Goal: Task Accomplishment & Management: Manage account settings

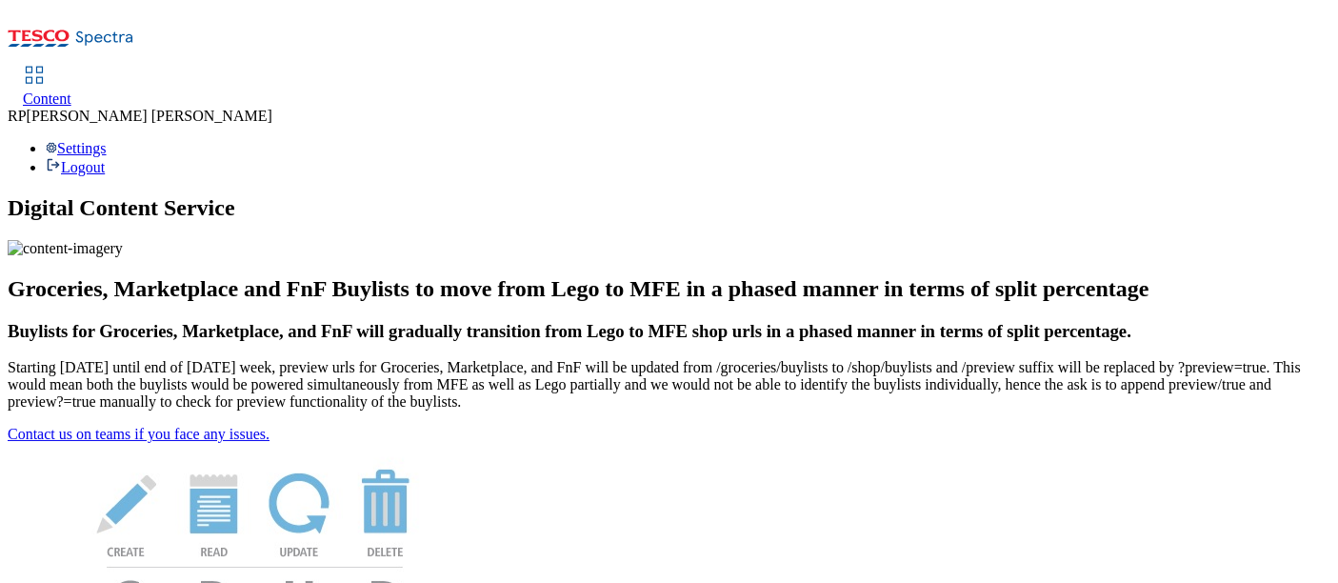
click at [71, 90] on span "Content" at bounding box center [47, 98] width 49 height 16
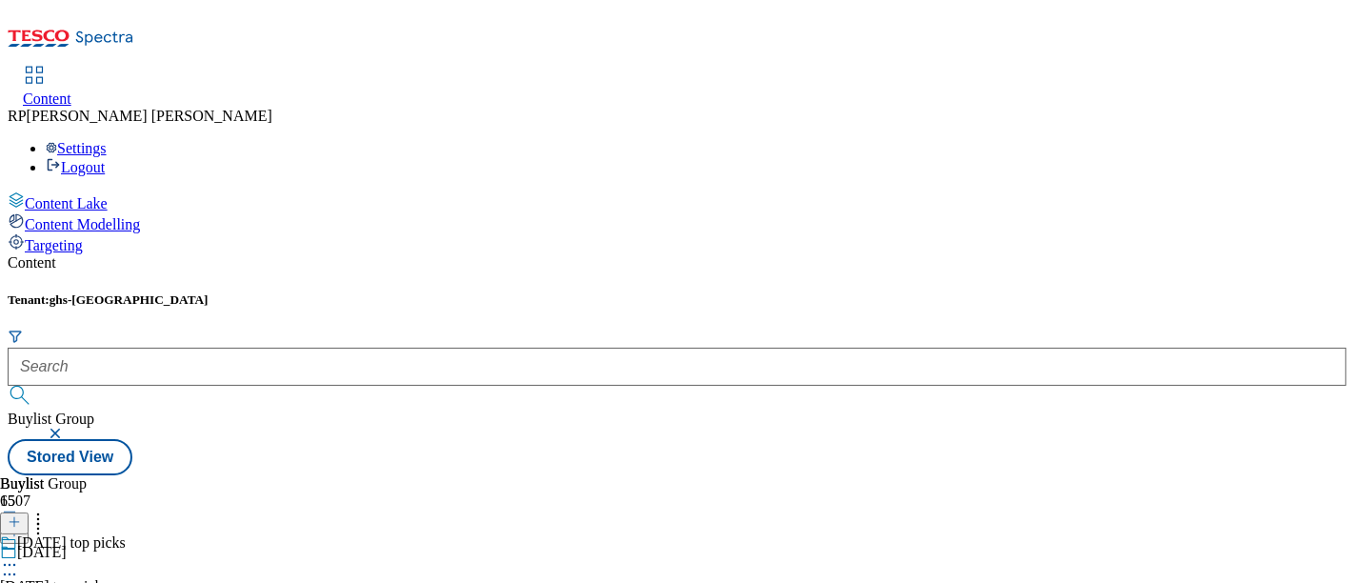
scroll to position [846, 0]
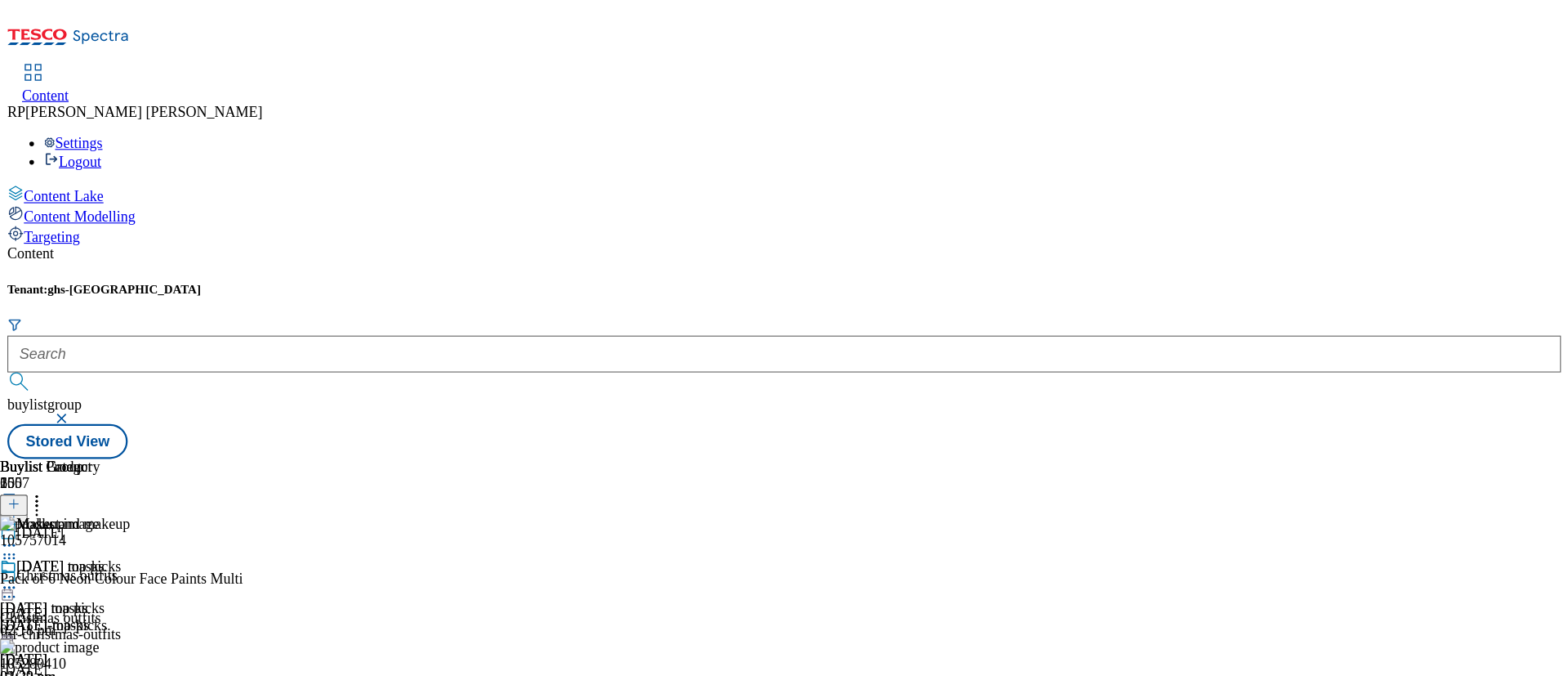
scroll to position [727, 0]
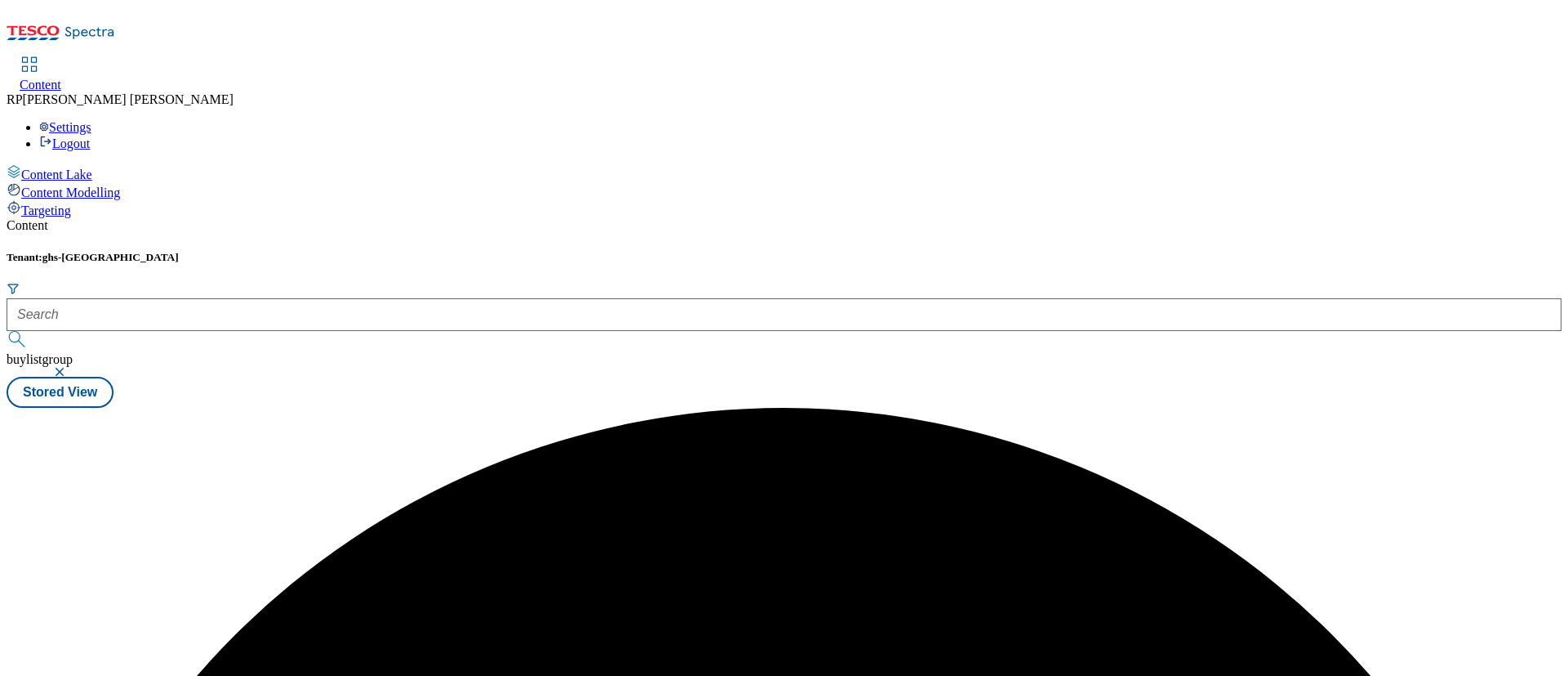
scroll to position [0, 0]
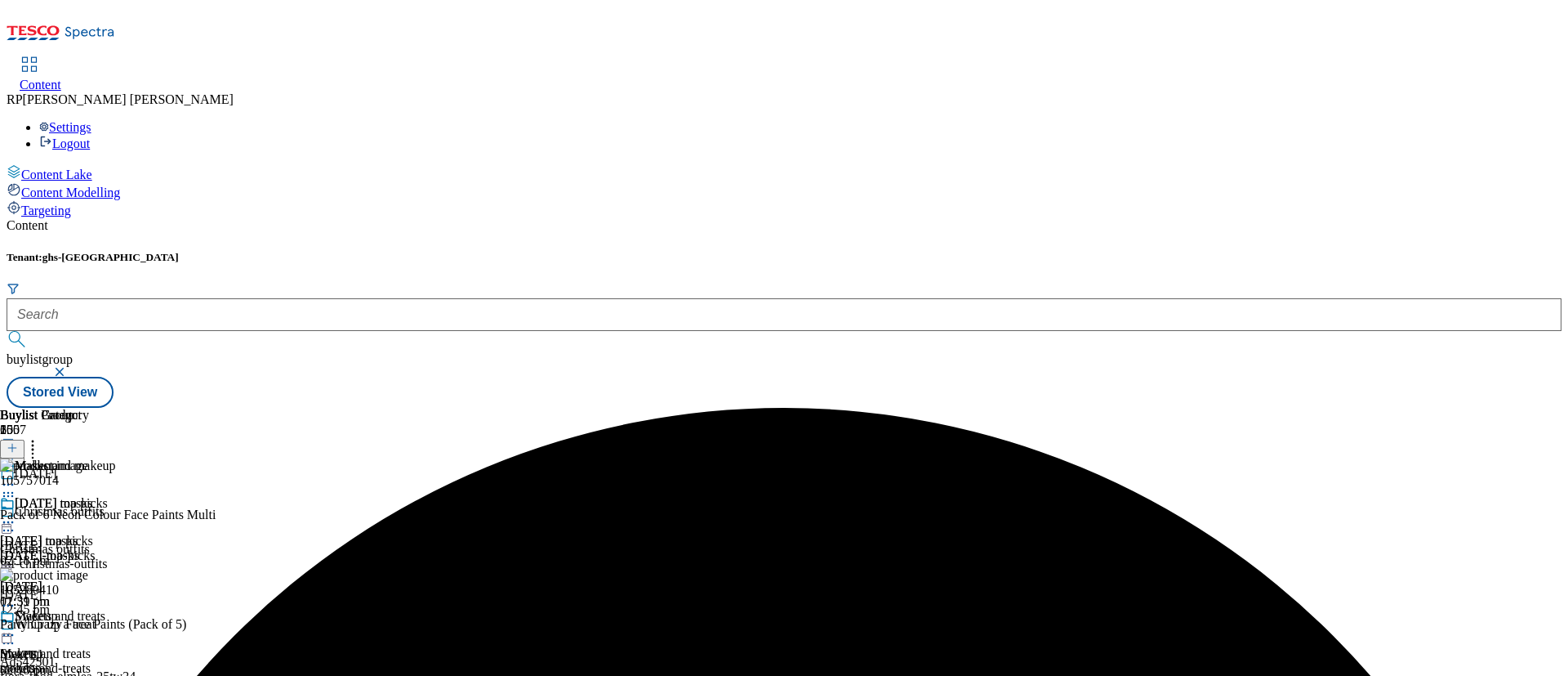
click at [16, 499] on icon at bounding box center [8, 634] width 16 height 16
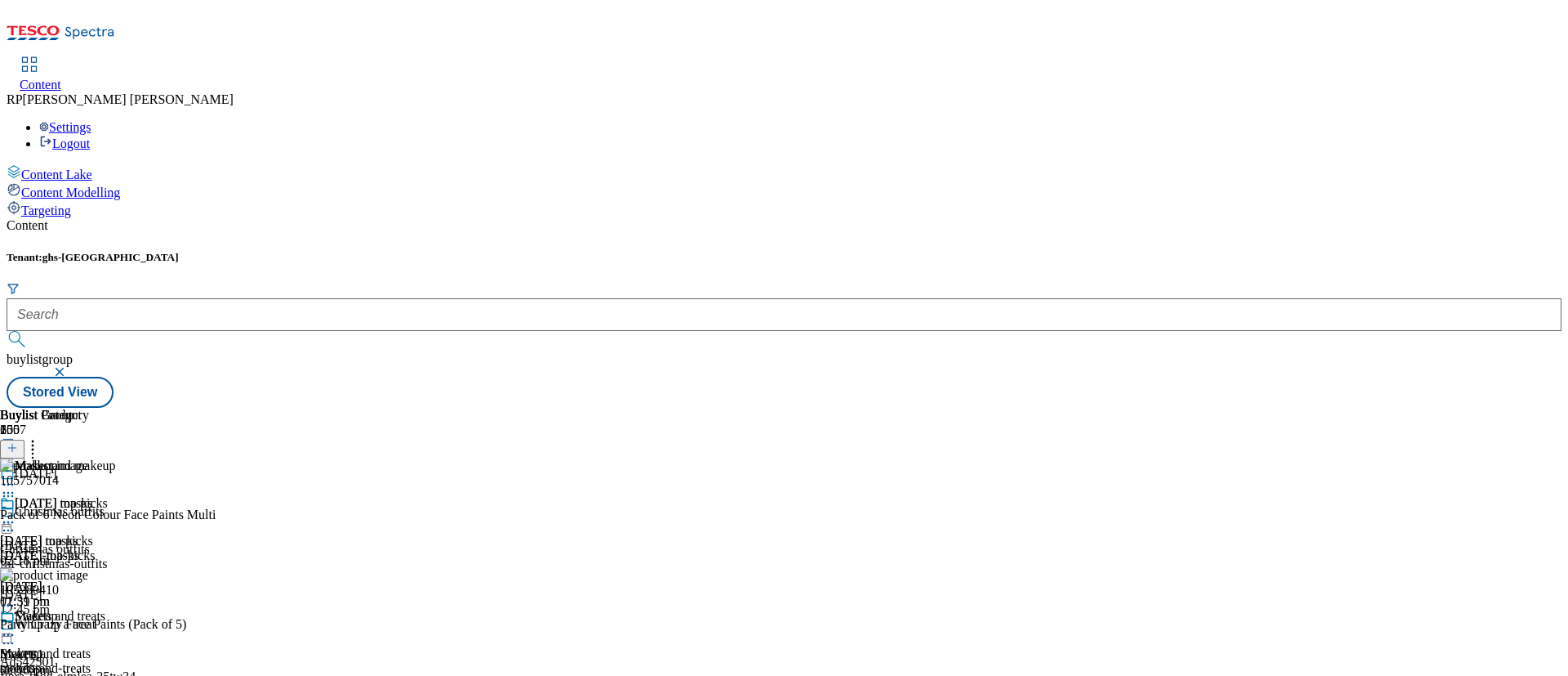
scroll to position [13428, 0]
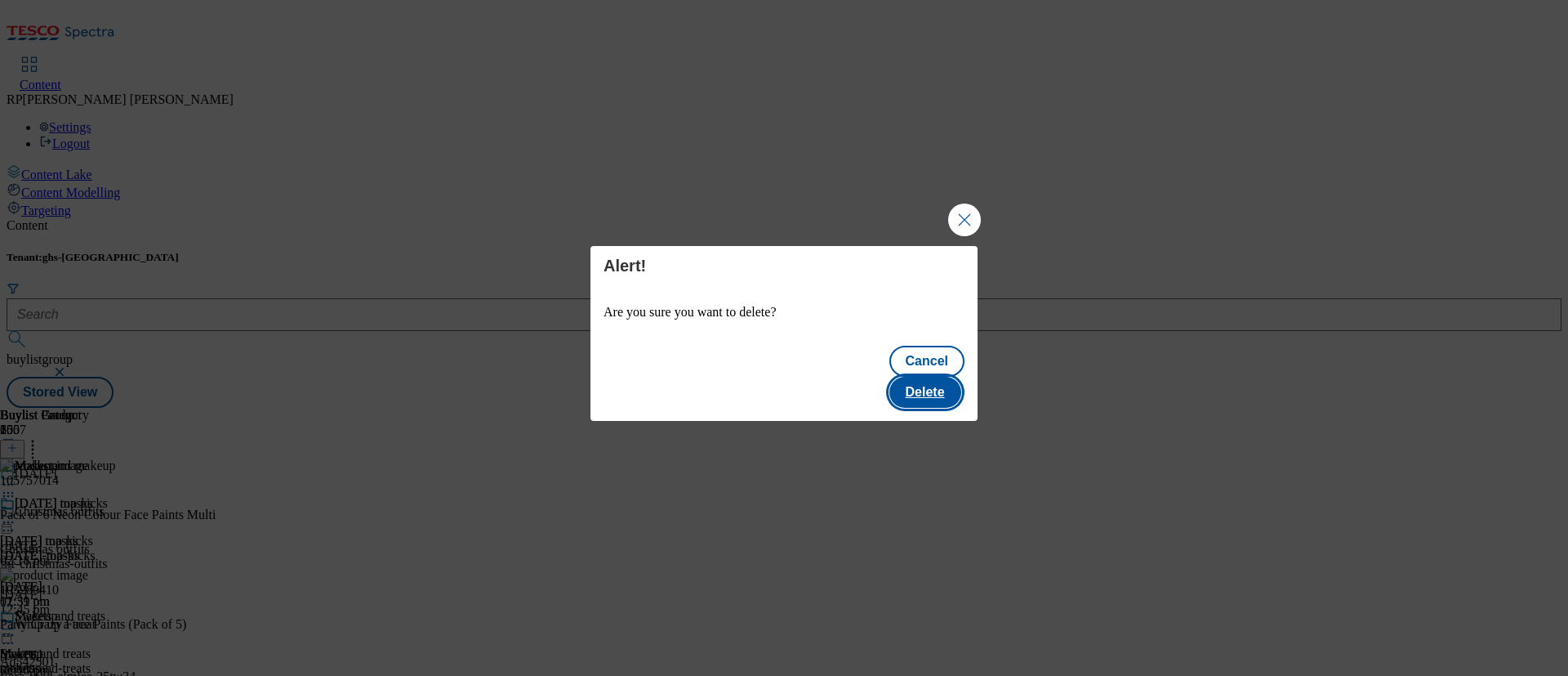
click at [953, 377] on button "Delete" at bounding box center [925, 392] width 72 height 31
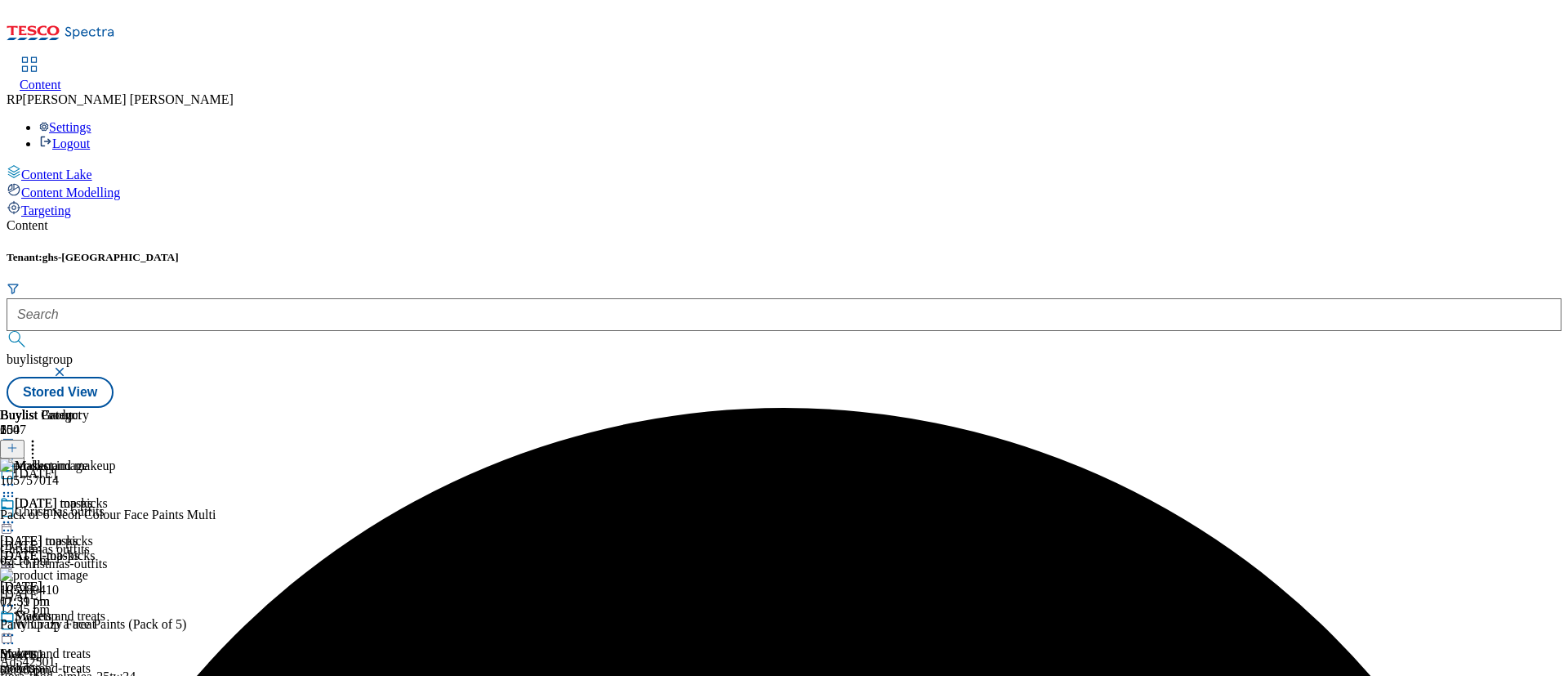
scroll to position [6265, 0]
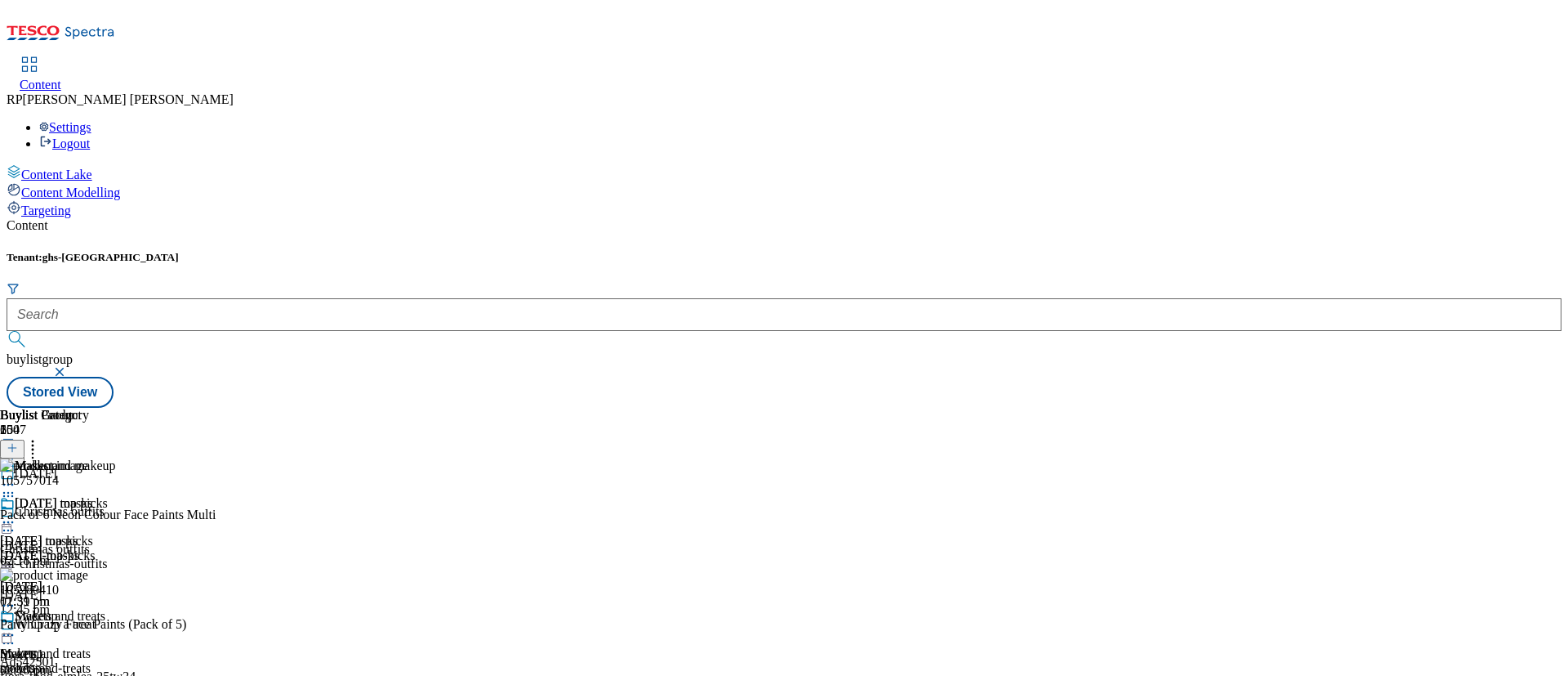
click at [41, 438] on icon at bounding box center [33, 445] width 16 height 16
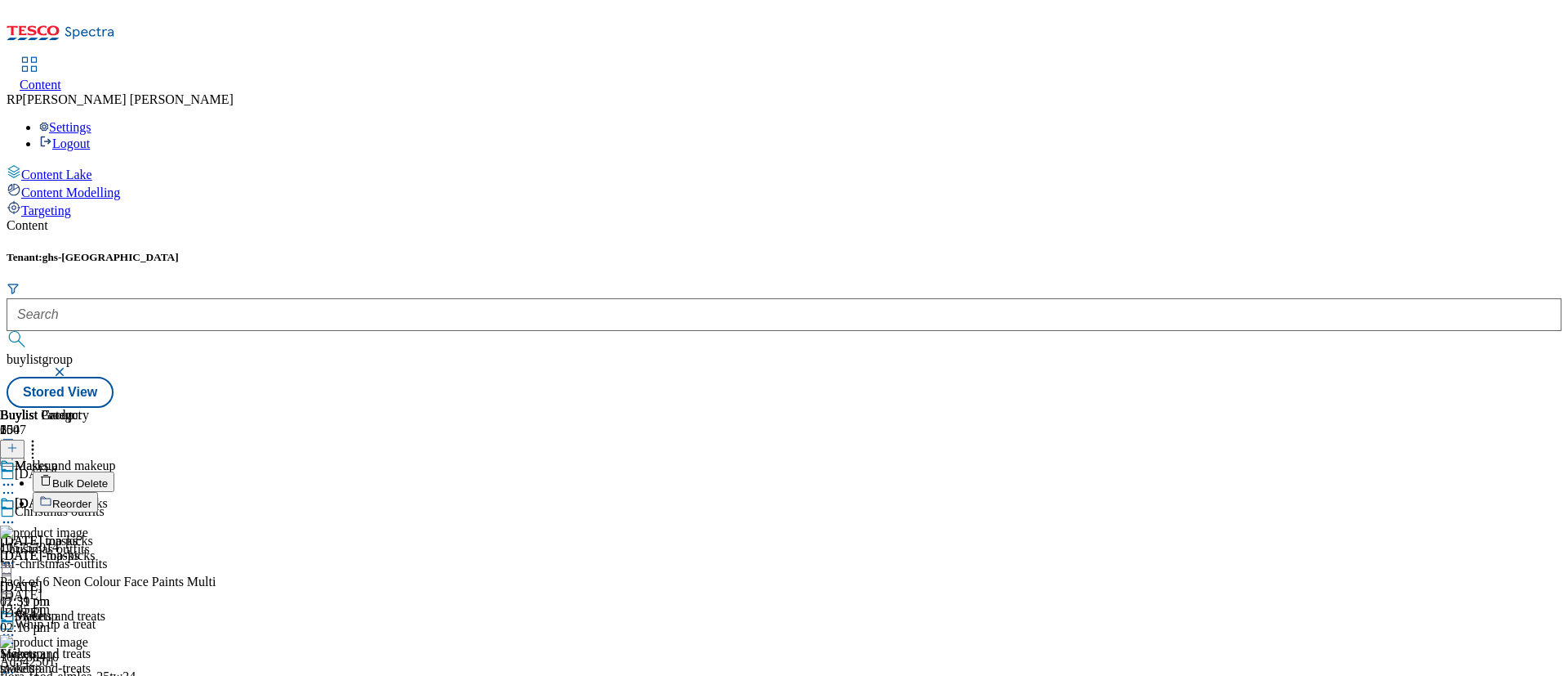
click at [108, 477] on span "Bulk Delete" at bounding box center [80, 483] width 56 height 12
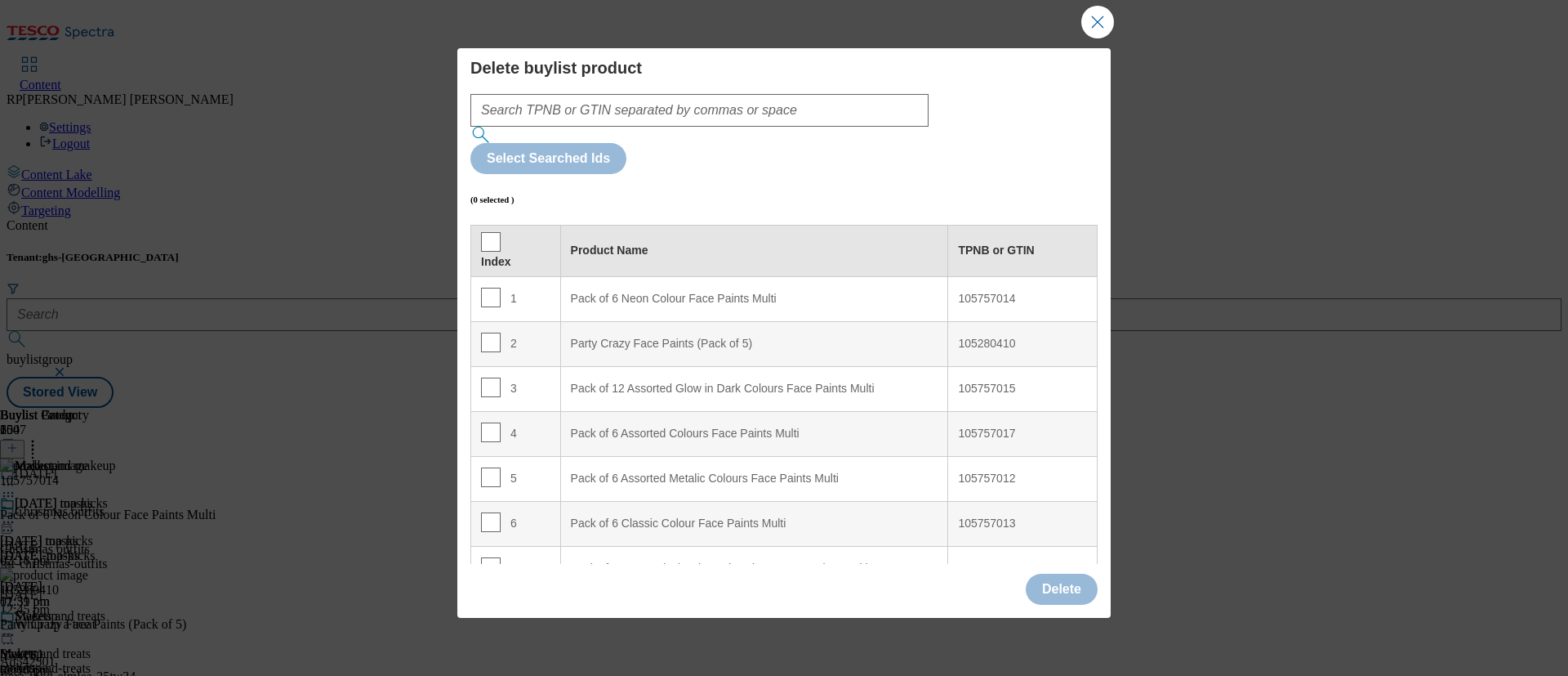
scroll to position [4364, 0]
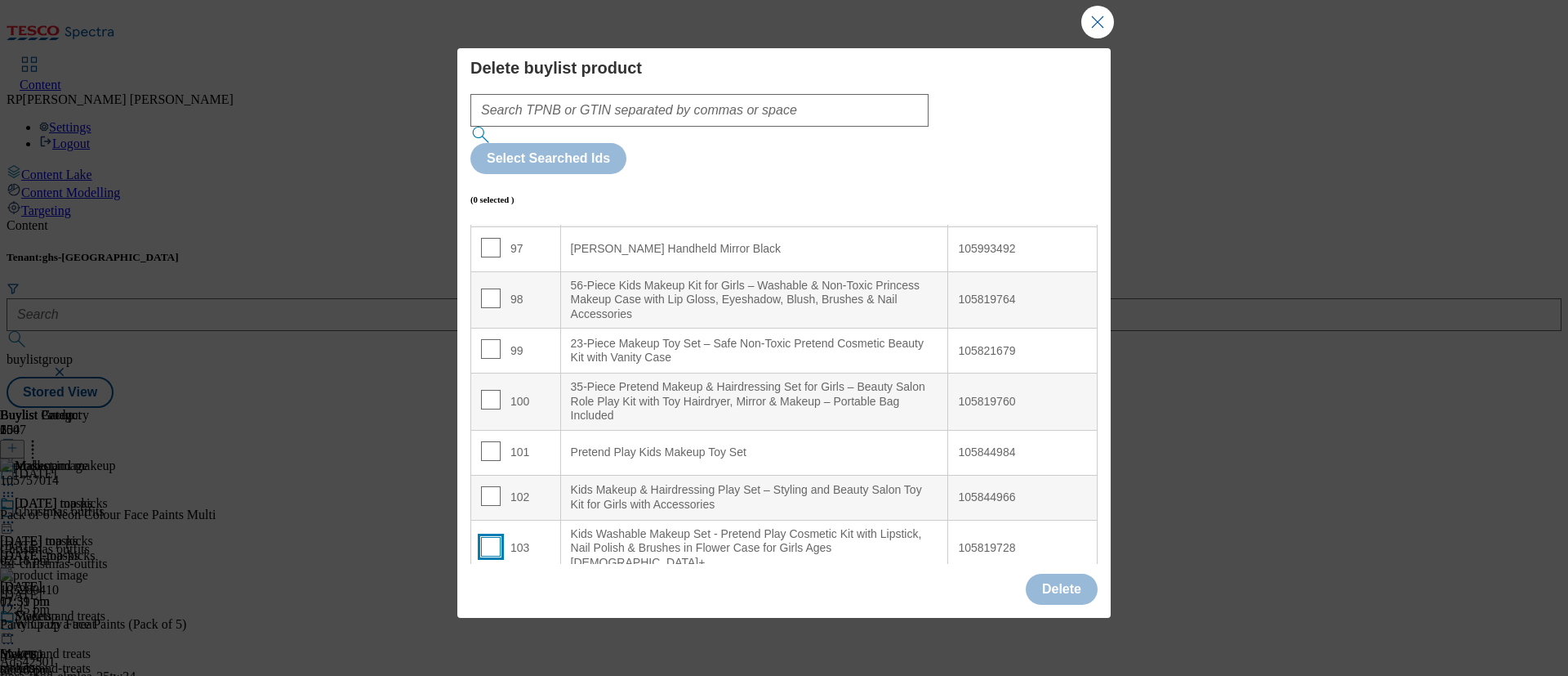
click at [486, 499] on input "Modal" at bounding box center [490, 546] width 20 height 20
checkbox input "true"
click at [486, 474] on td "102" at bounding box center [516, 497] width 90 height 45
click at [489, 430] on td "101" at bounding box center [516, 452] width 90 height 45
click at [490, 441] on input "Modal" at bounding box center [490, 450] width 20 height 20
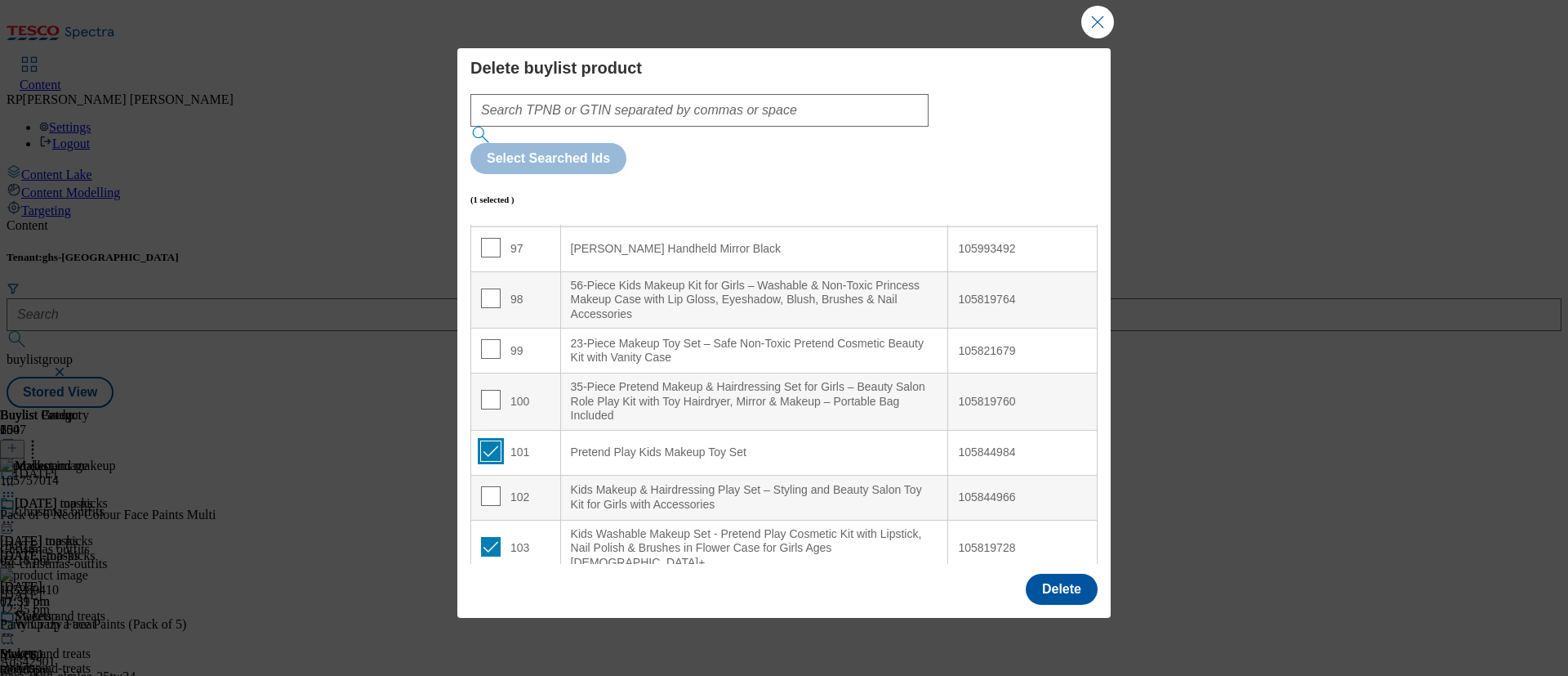
checkbox input "true"
click at [489, 486] on input "Modal" at bounding box center [490, 496] width 20 height 20
checkbox input "true"
click at [497, 389] on div "100" at bounding box center [515, 401] width 69 height 24
click at [490, 339] on input "Modal" at bounding box center [490, 348] width 20 height 20
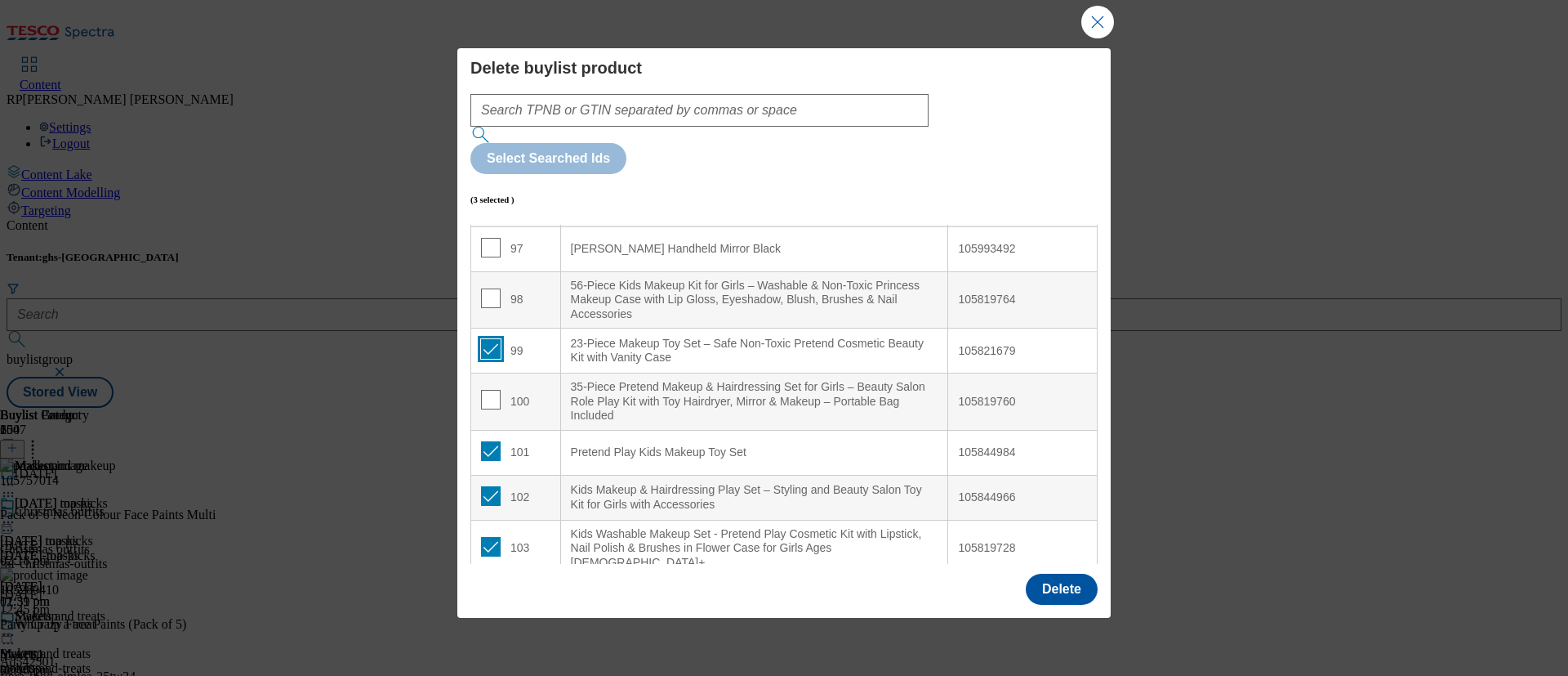
checkbox input "true"
click at [489, 288] on input "Modal" at bounding box center [490, 298] width 20 height 20
checkbox input "true"
click at [495, 389] on input "Modal" at bounding box center [490, 399] width 20 height 20
checkbox input "true"
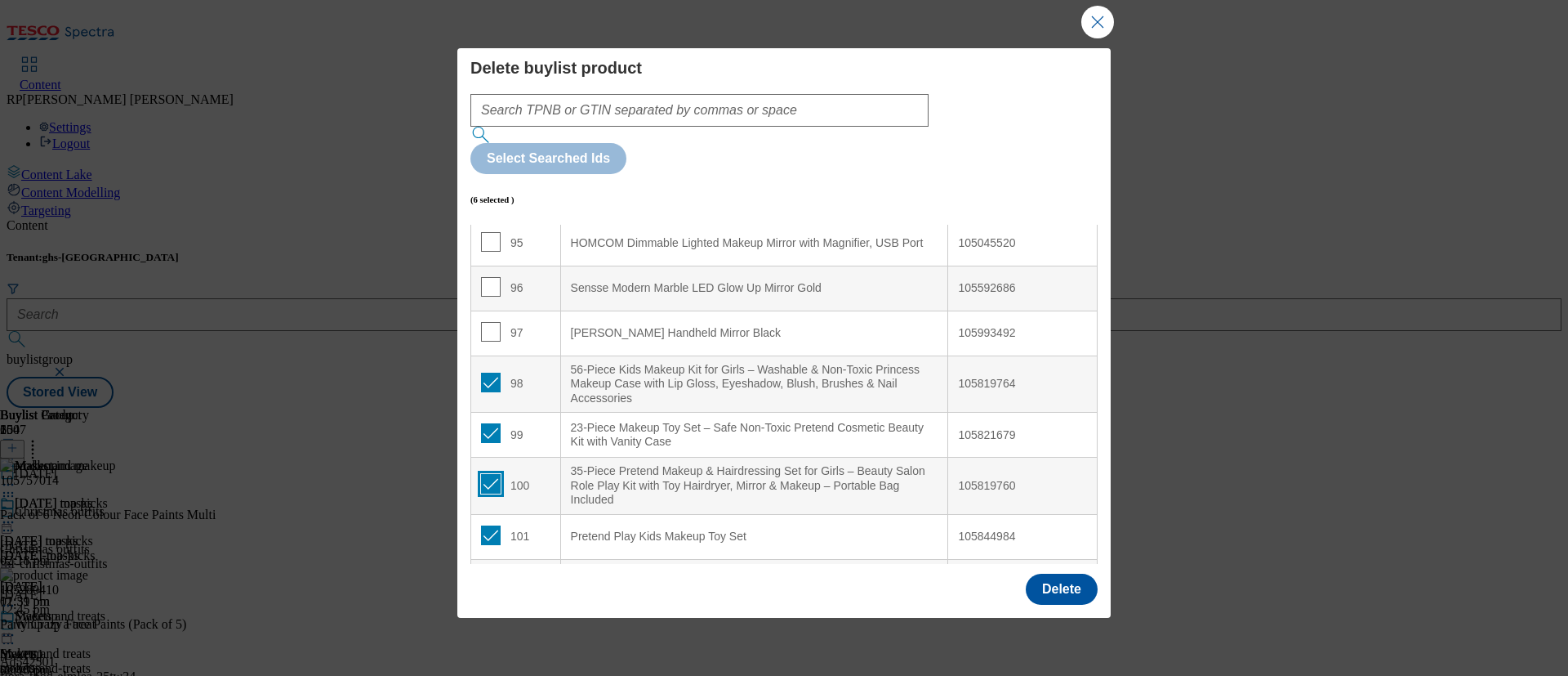
scroll to position [4241, 0]
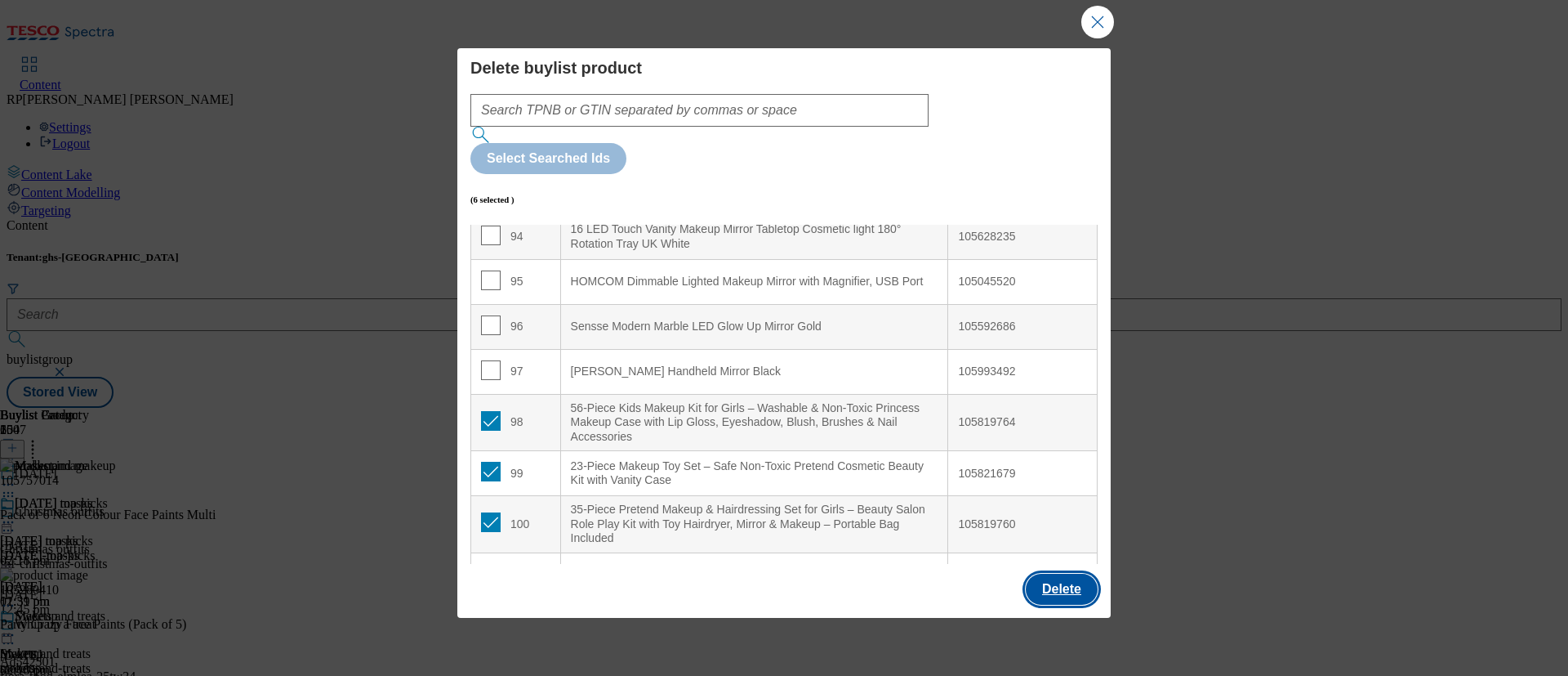
click at [1052, 499] on button "Delete" at bounding box center [1061, 589] width 72 height 31
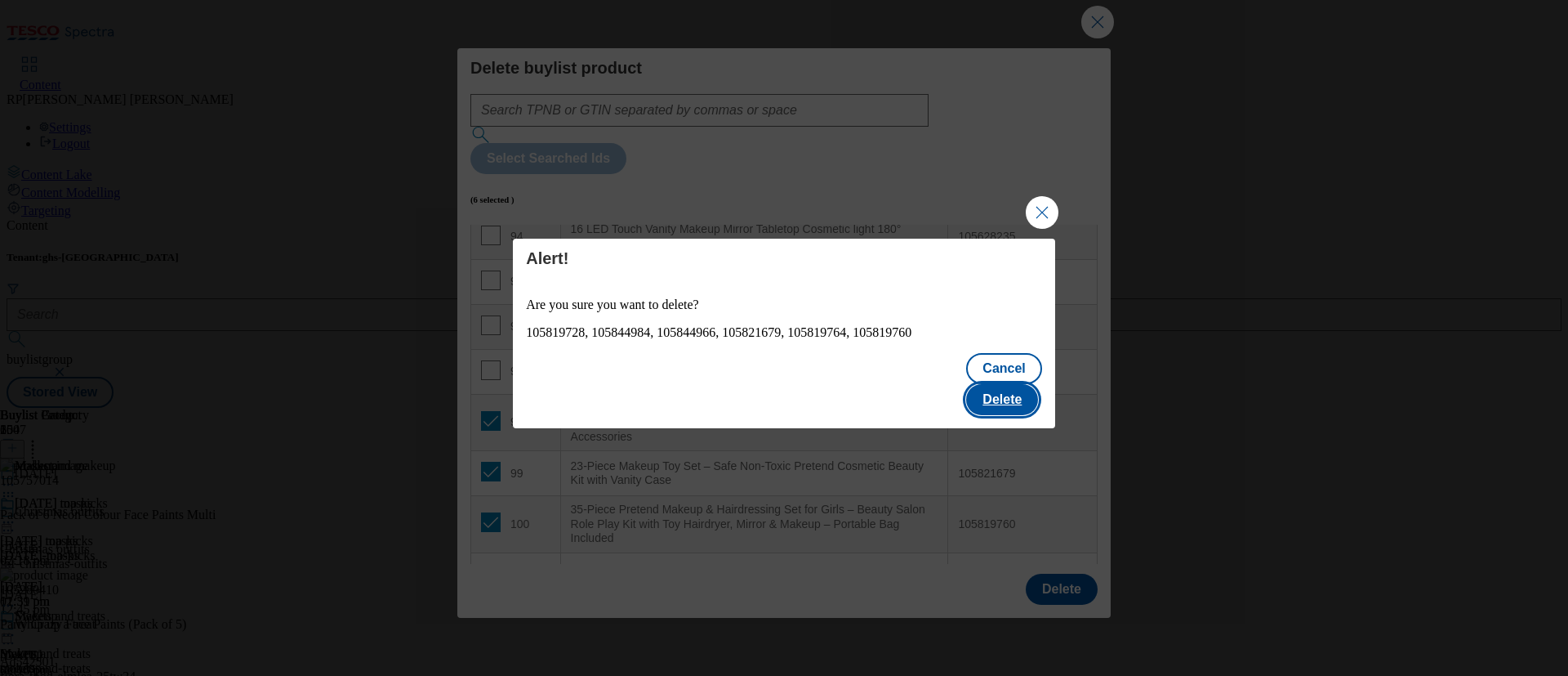
click at [1010, 386] on button "Delete" at bounding box center [1002, 400] width 72 height 31
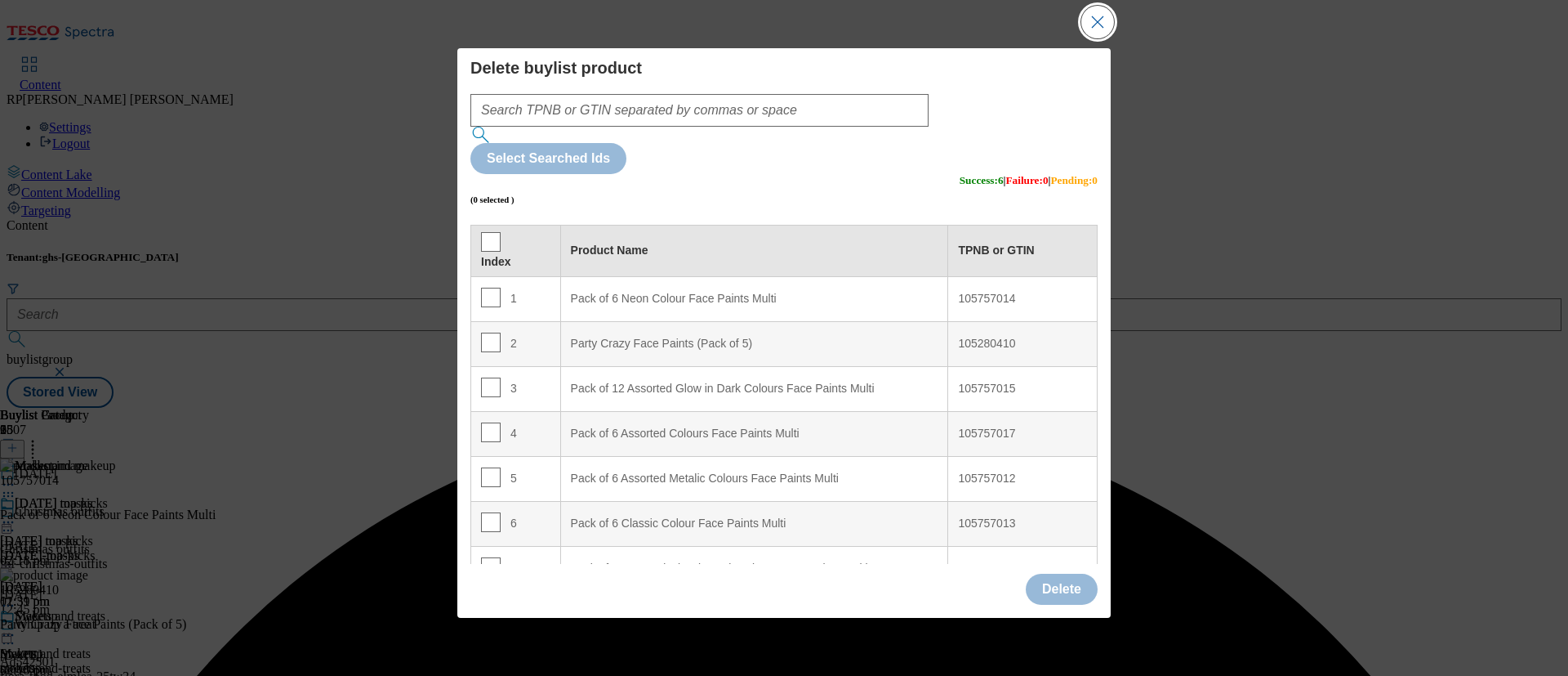
click at [1092, 37] on button "Close Modal" at bounding box center [1097, 22] width 33 height 33
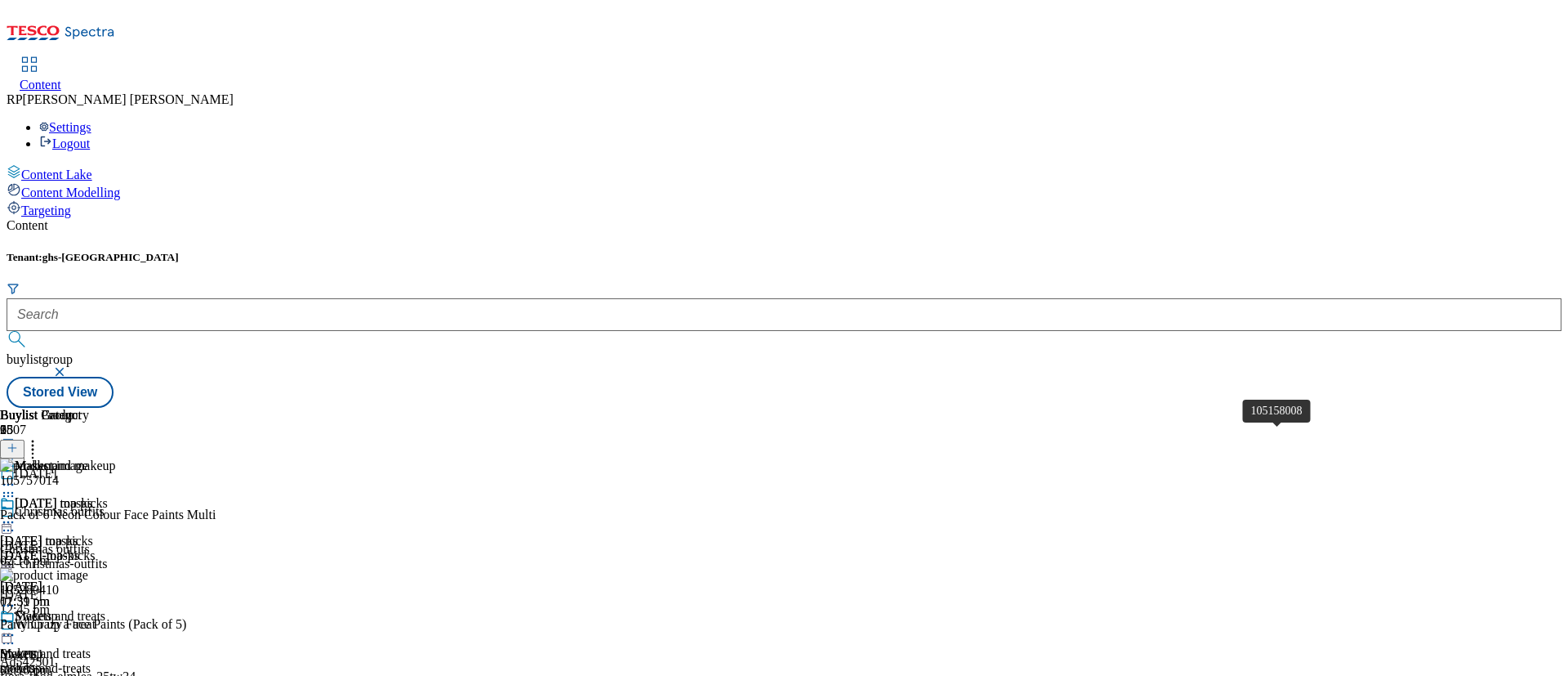
scroll to position [13363, 0]
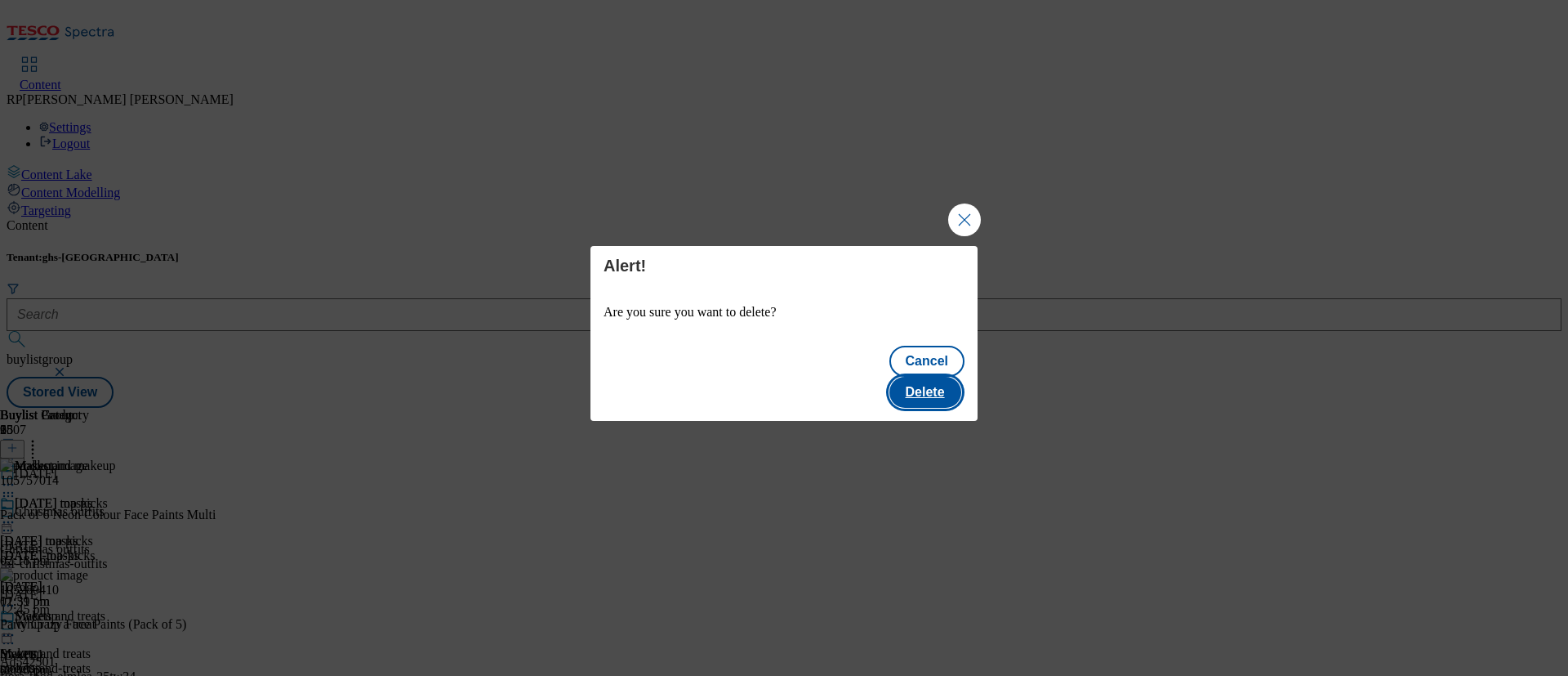
click at [929, 377] on button "Delete" at bounding box center [925, 392] width 72 height 31
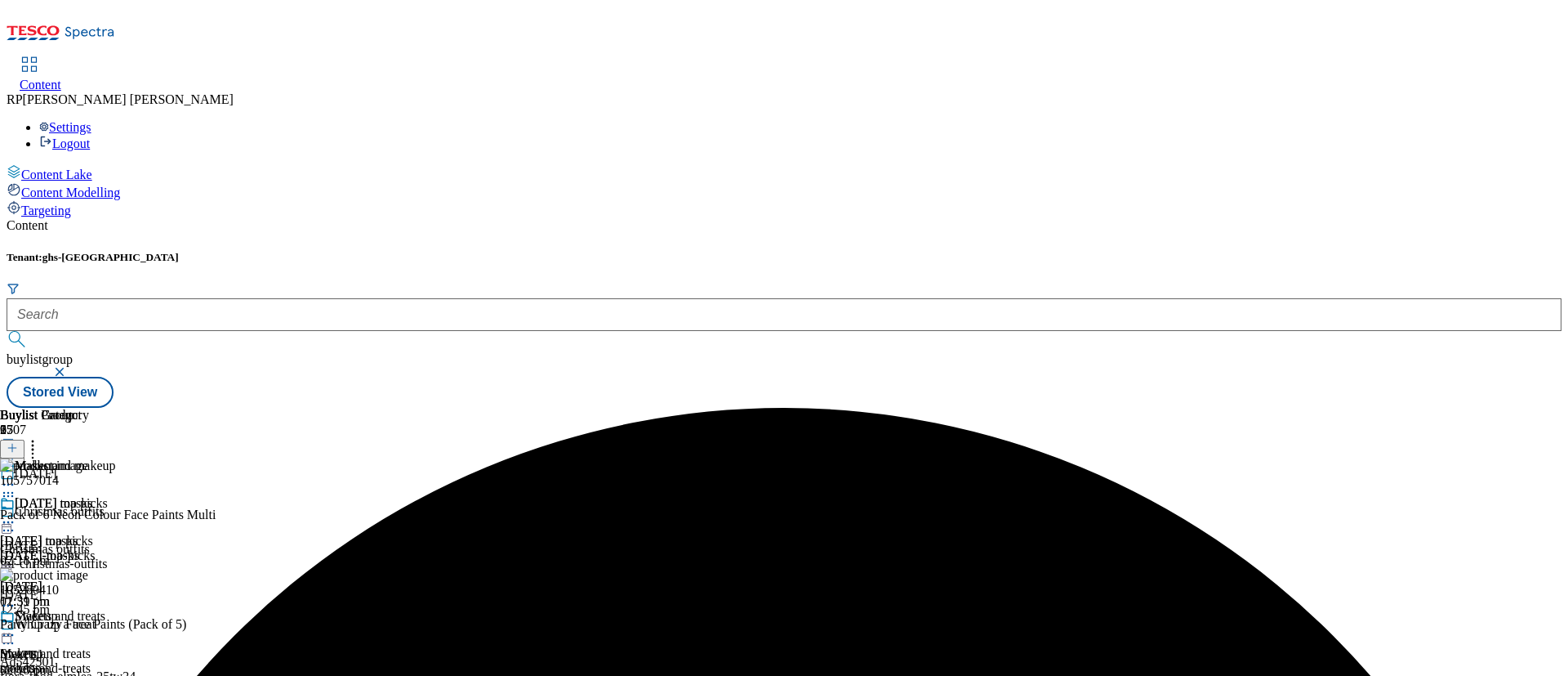
scroll to position [1172, 0]
drag, startPoint x: 1286, startPoint y: 399, endPoint x: 1328, endPoint y: 322, distance: 87.7
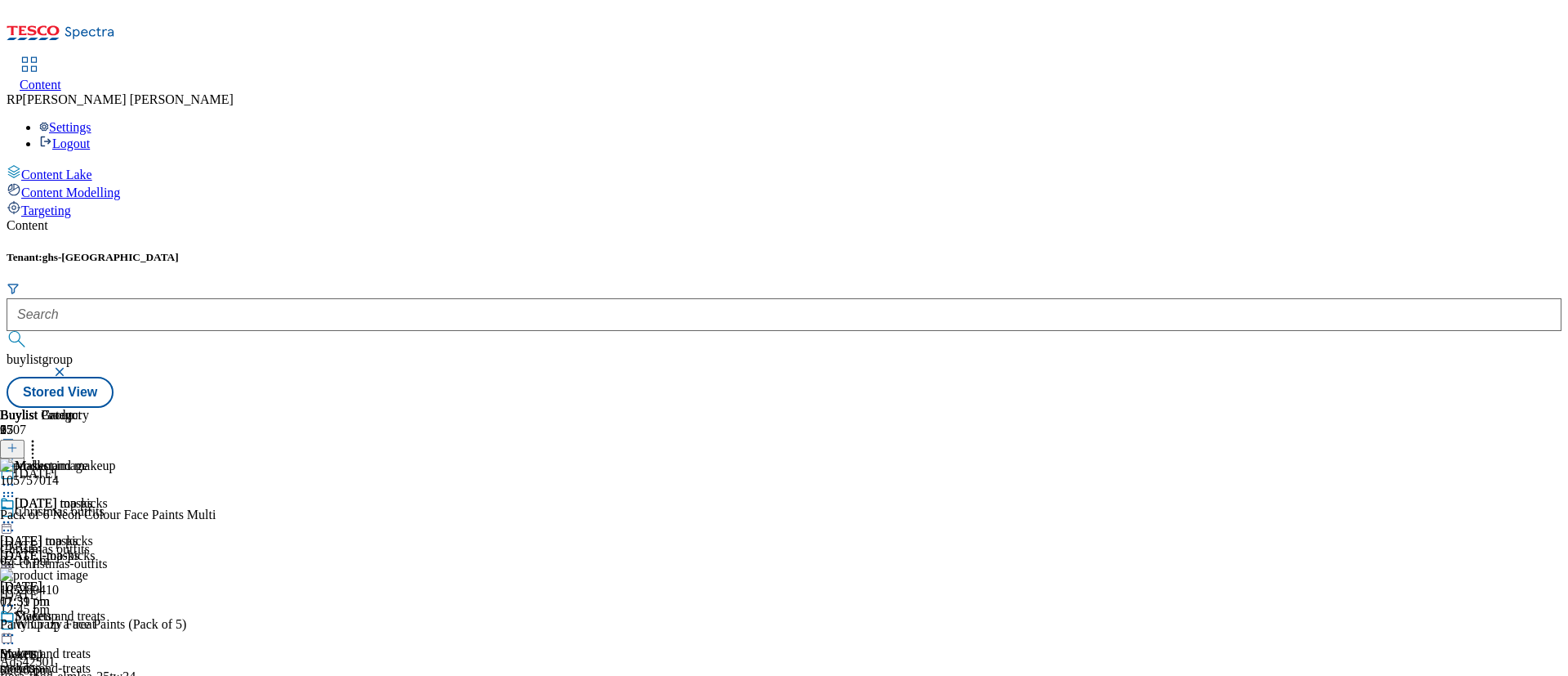
scroll to position [13195, 0]
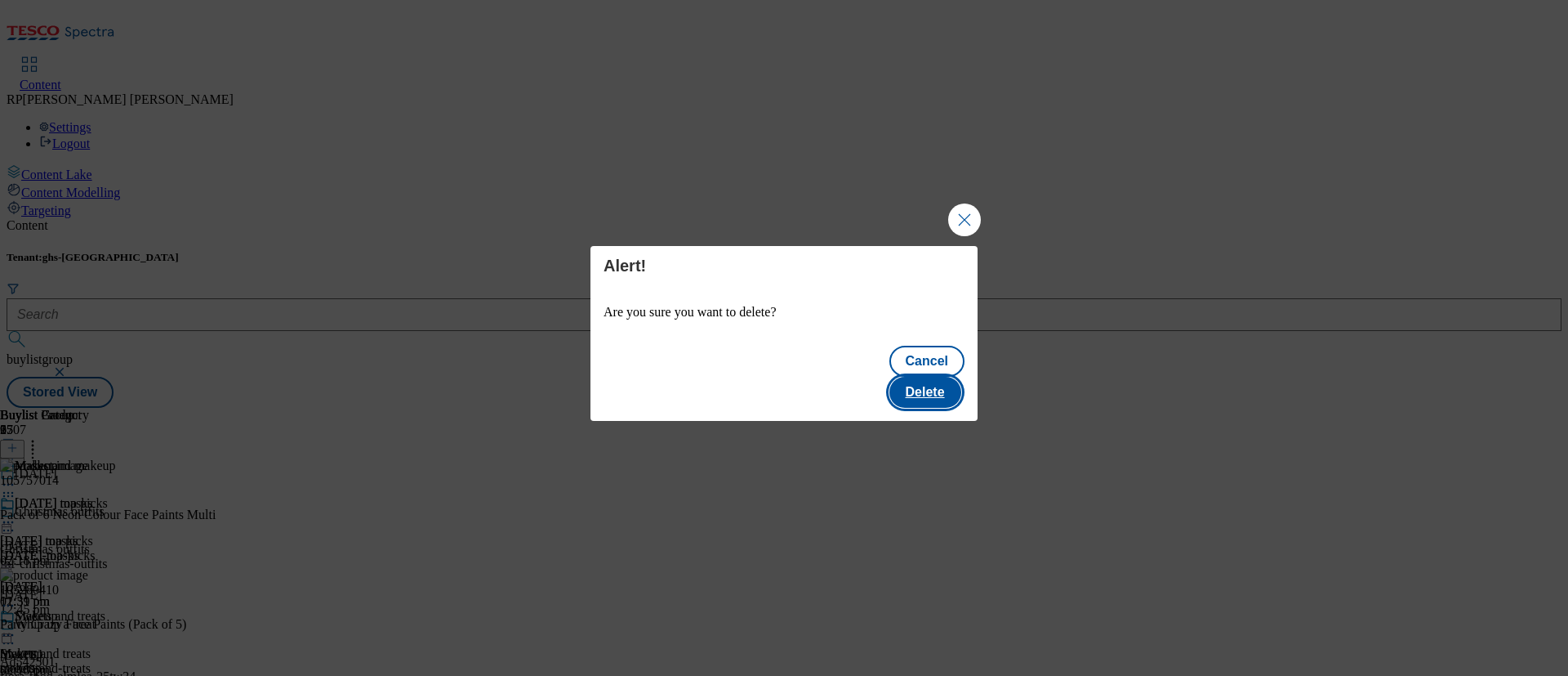
click at [939, 377] on button "Delete" at bounding box center [925, 392] width 72 height 31
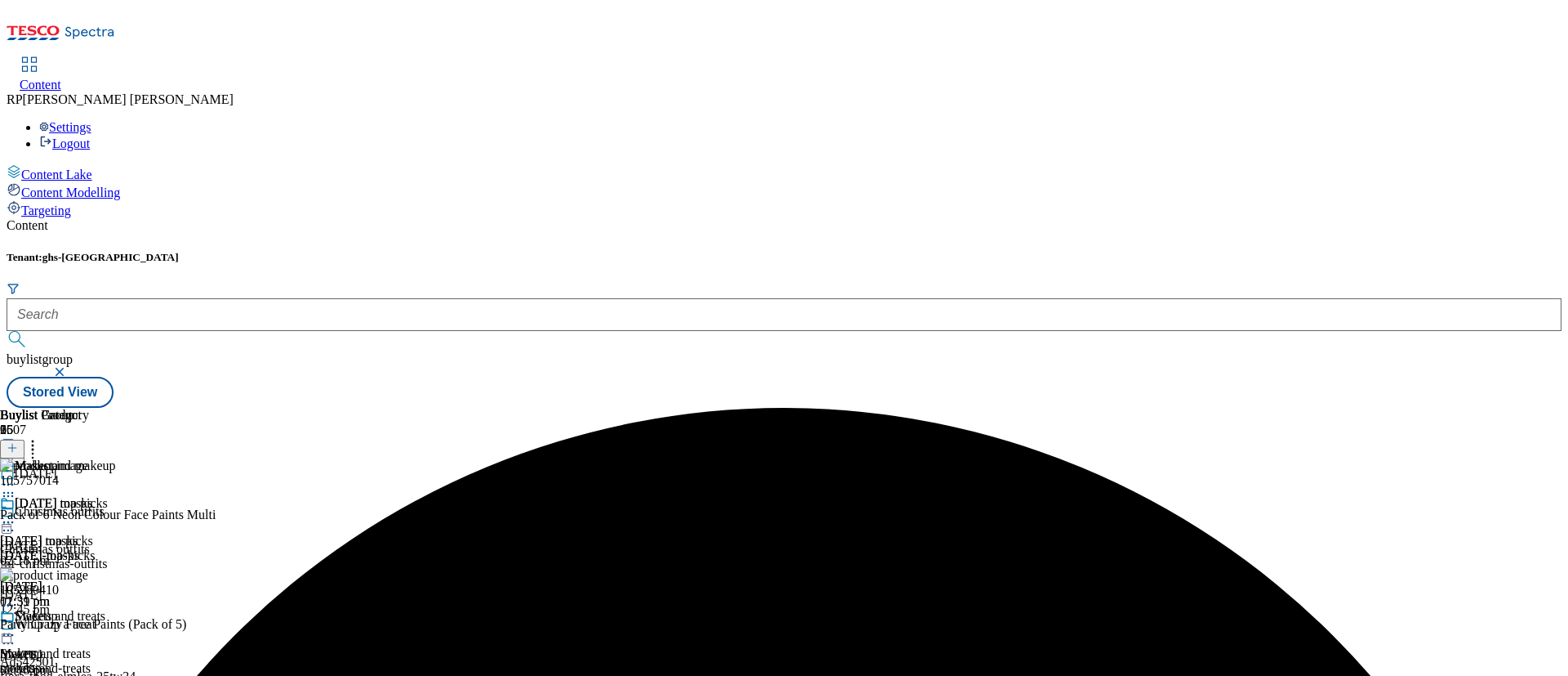
click at [16, 499] on icon at bounding box center [8, 634] width 16 height 16
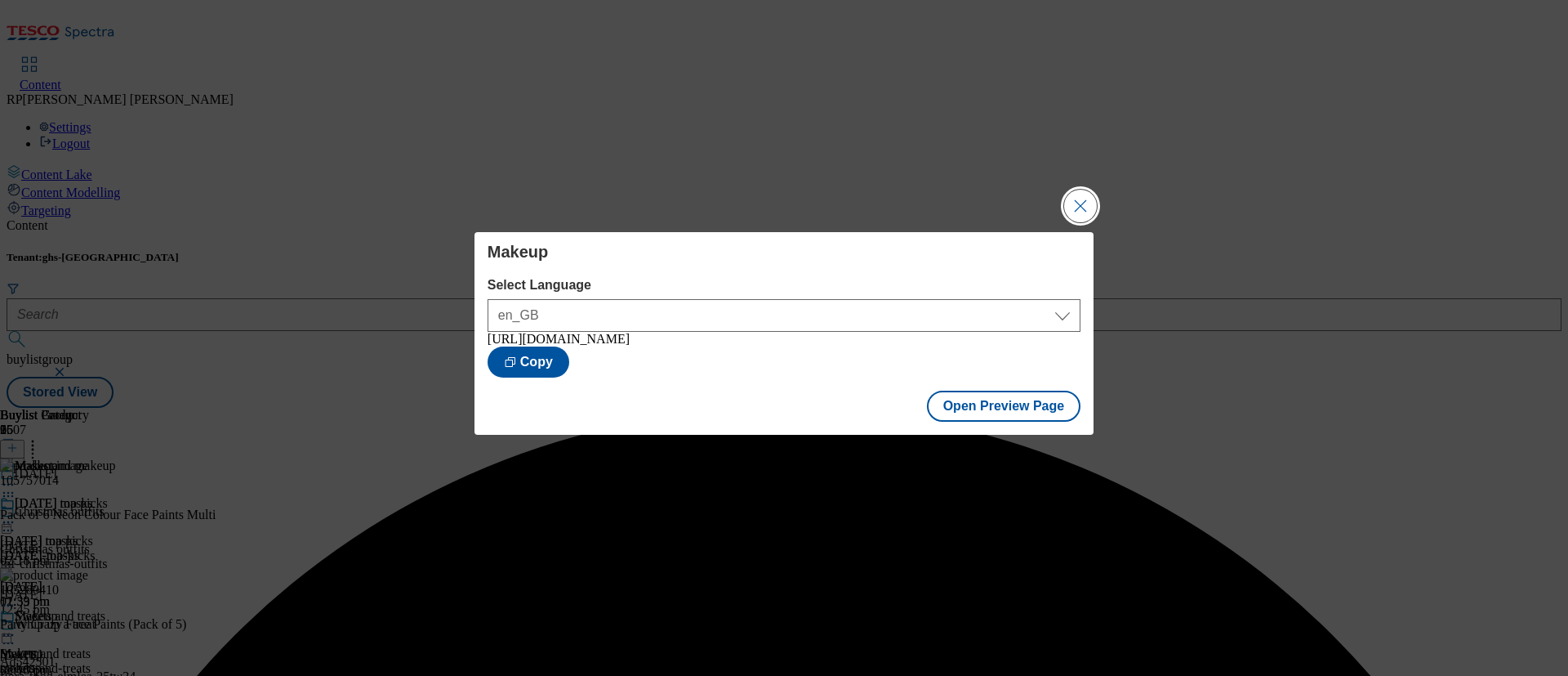
click at [1087, 190] on button "Close Modal" at bounding box center [1080, 206] width 33 height 33
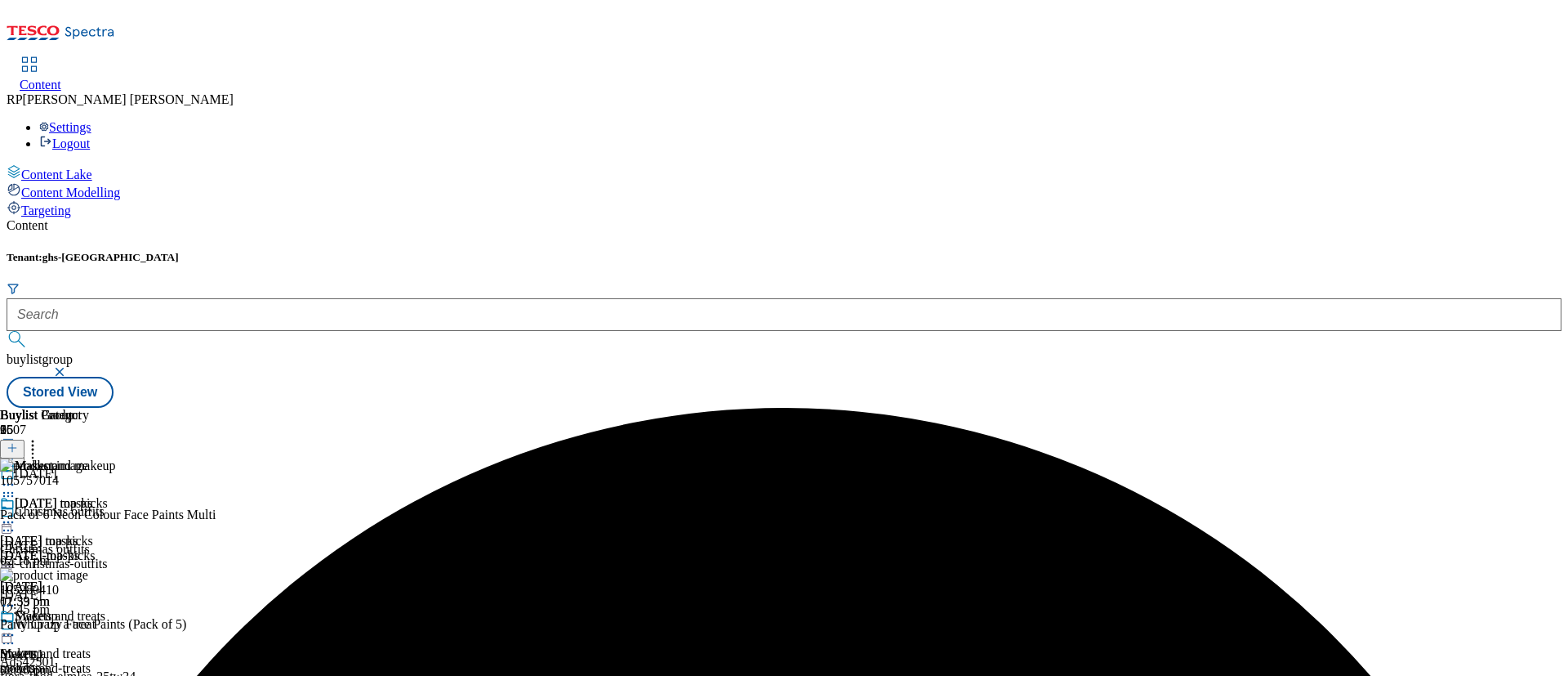
click at [93, 499] on div at bounding box center [46, 636] width 93 height 20
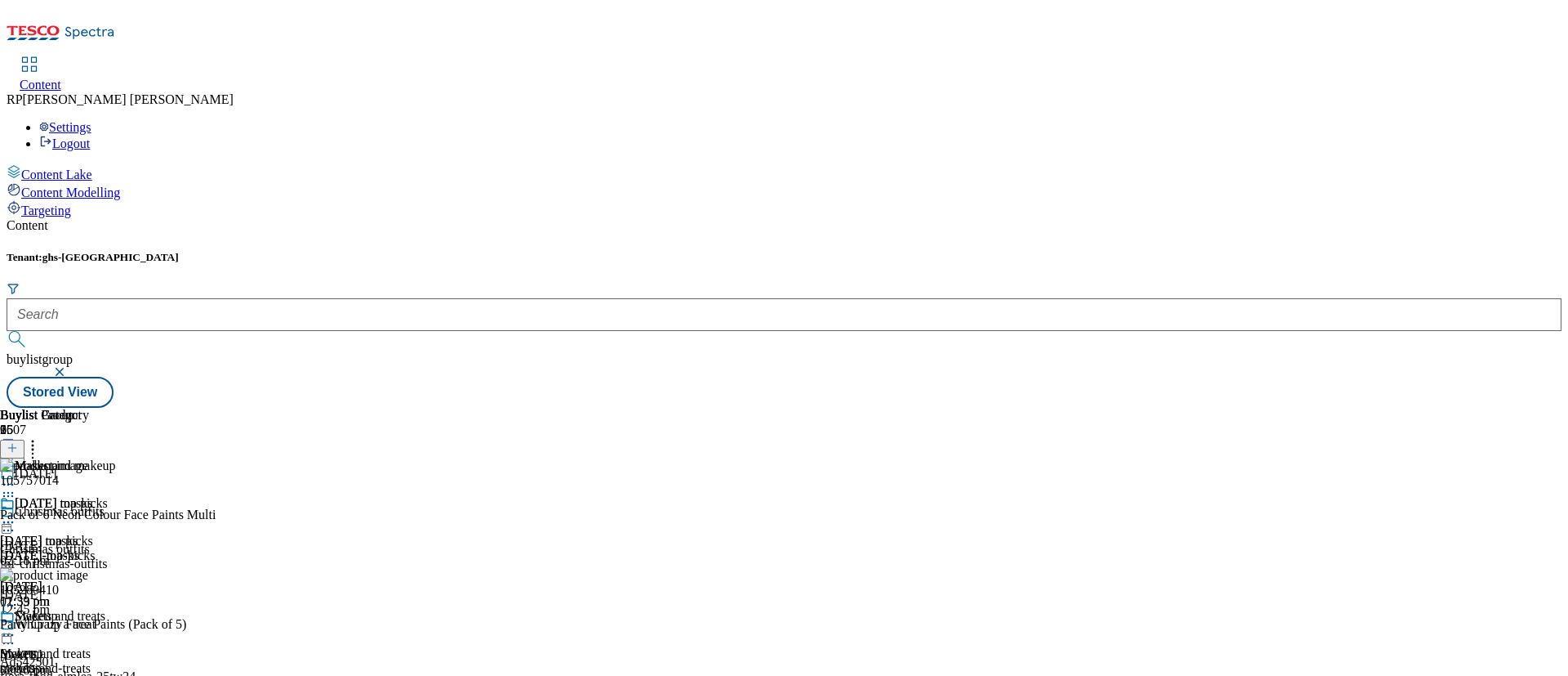
click at [16, 499] on icon at bounding box center [8, 634] width 16 height 16
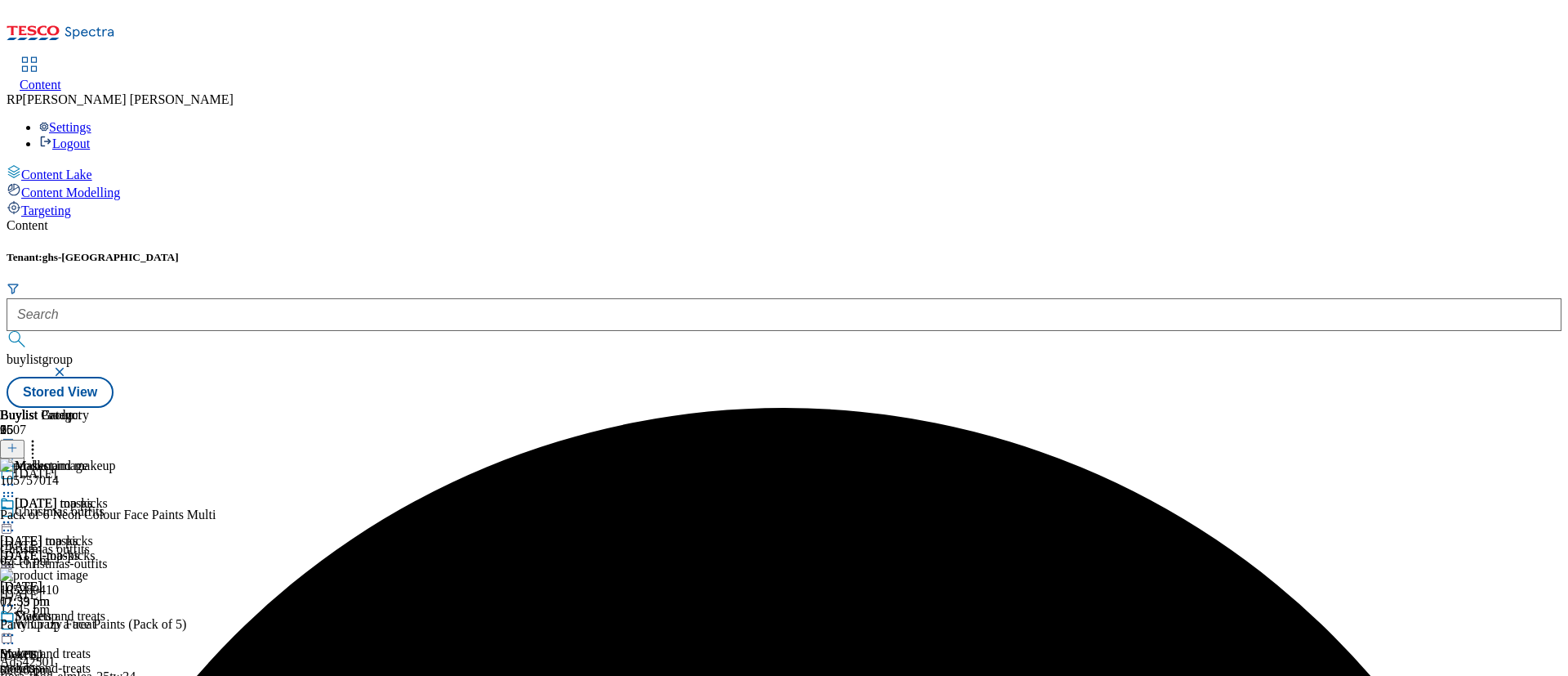
scroll to position [490, 0]
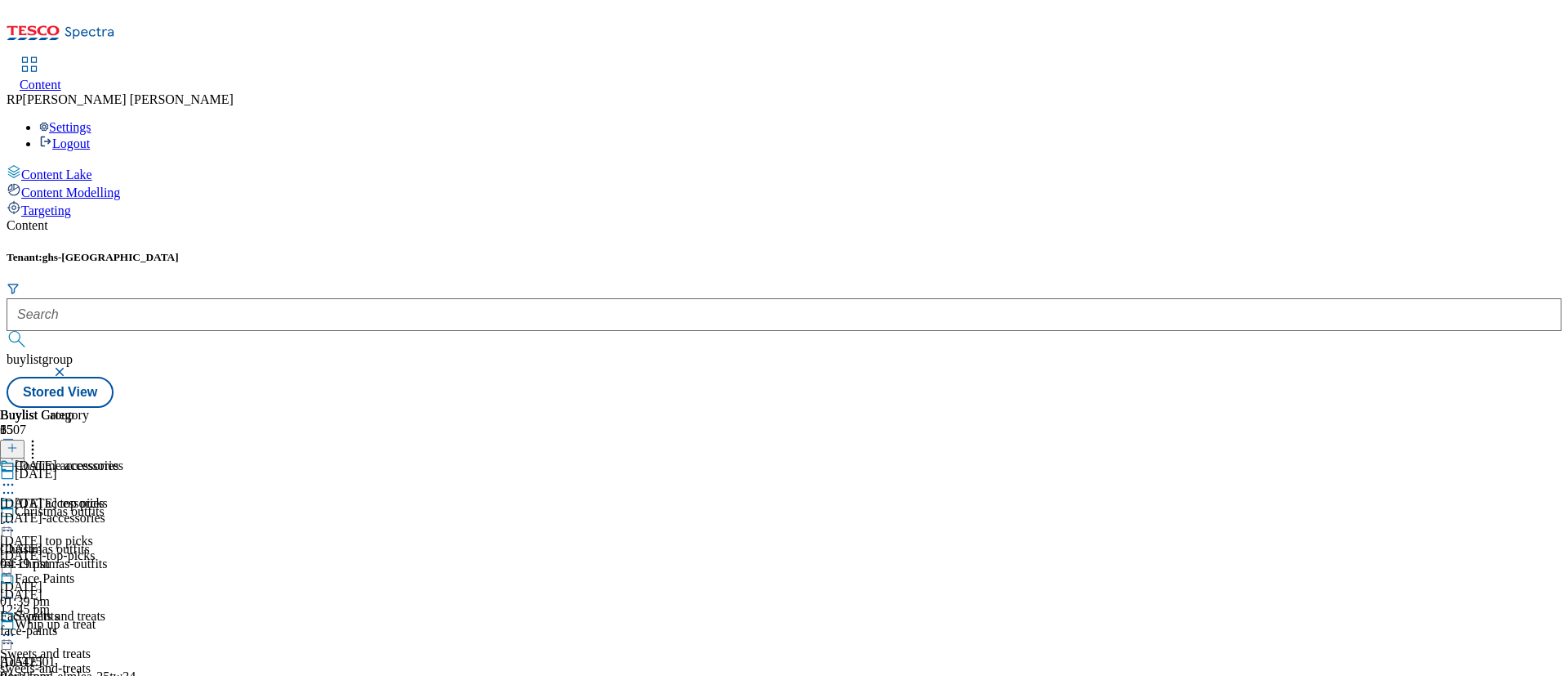
scroll to position [121, 0]
click at [119, 499] on div "Face Paints Face paints face-paints [DATE] 04:19 pm" at bounding box center [59, 627] width 119 height 112
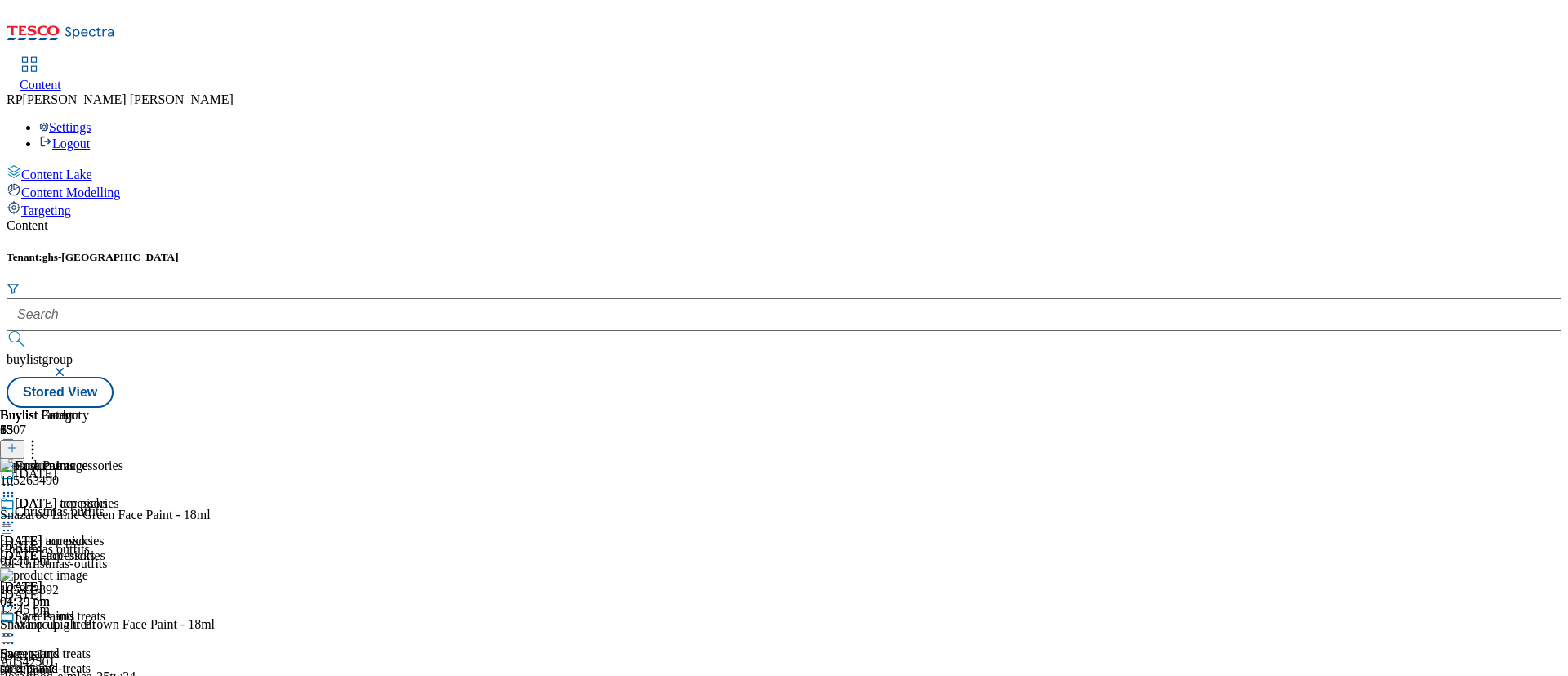
scroll to position [8464, 0]
click at [129, 218] on div "Content Lake Content Modelling Targeting" at bounding box center [784, 190] width 1554 height 54
